Goal: Information Seeking & Learning: Find specific fact

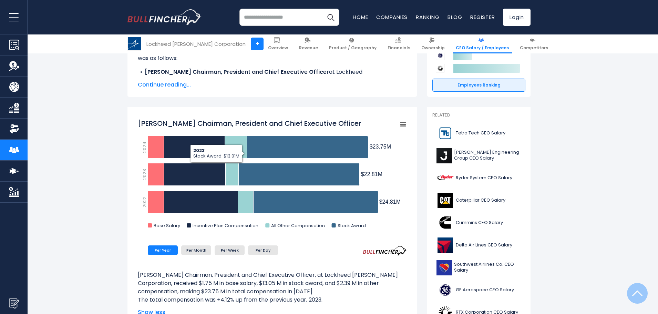
scroll to position [134, 0]
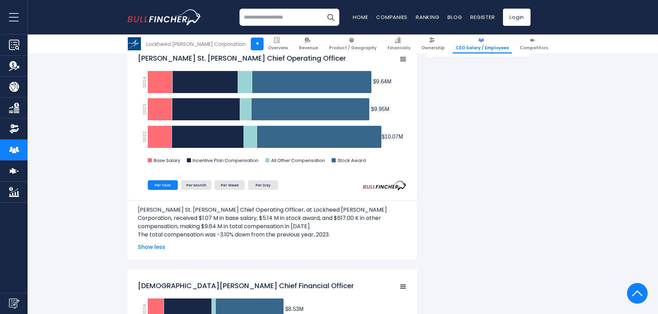
click at [185, 200] on div "[PERSON_NAME] St. [PERSON_NAME] Chief Operating Officer, at Lockheed [PERSON_NA…" at bounding box center [272, 220] width 269 height 61
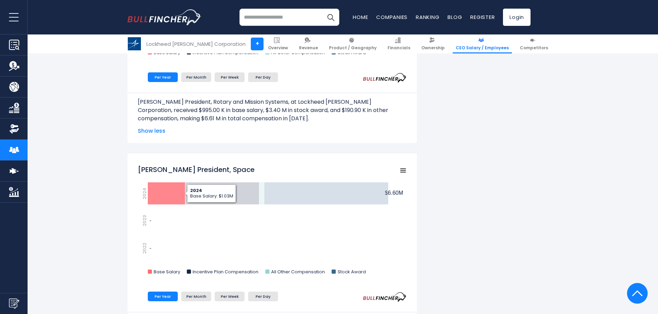
scroll to position [1043, 0]
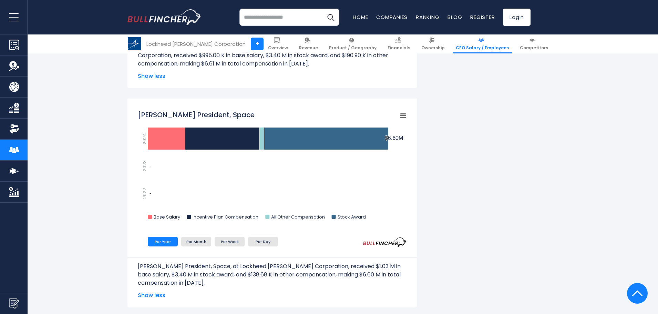
click at [266, 184] on rect "Robert M. Lightfoot President, Space" at bounding box center [272, 166] width 269 height 121
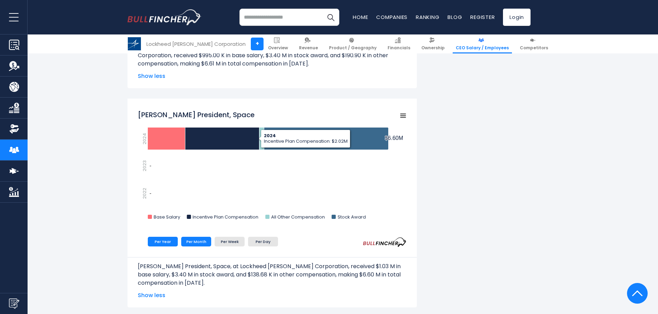
click at [190, 241] on li "Per Month" at bounding box center [196, 242] width 30 height 10
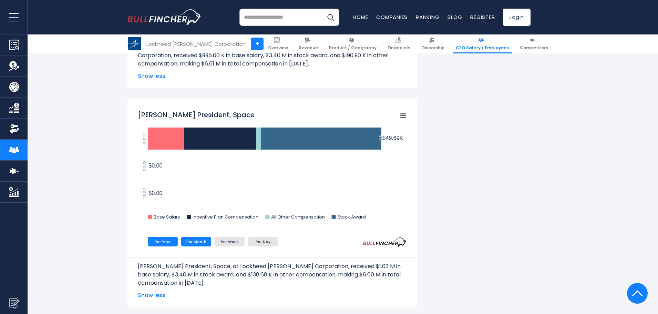
click at [176, 240] on li "Per Year" at bounding box center [163, 242] width 30 height 10
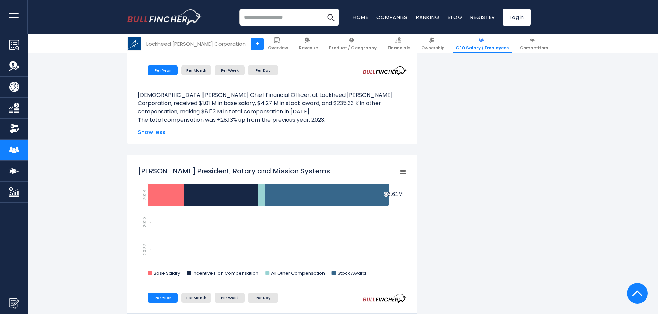
scroll to position [765, 0]
